Goal: Transaction & Acquisition: Obtain resource

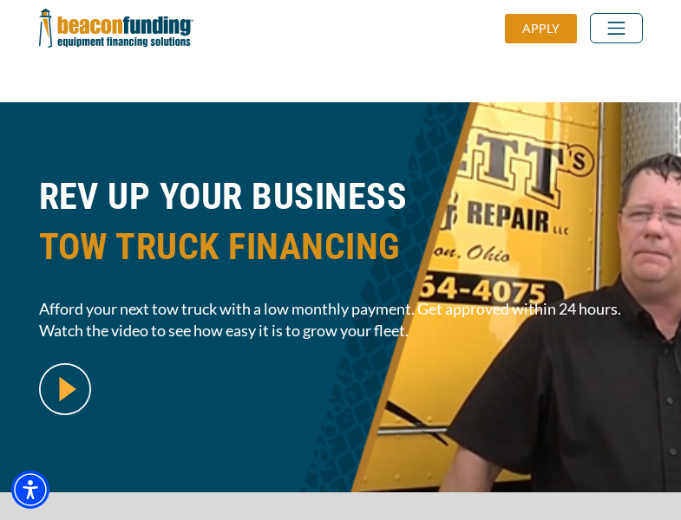
scroll to position [423, 0]
